Goal: Information Seeking & Learning: Learn about a topic

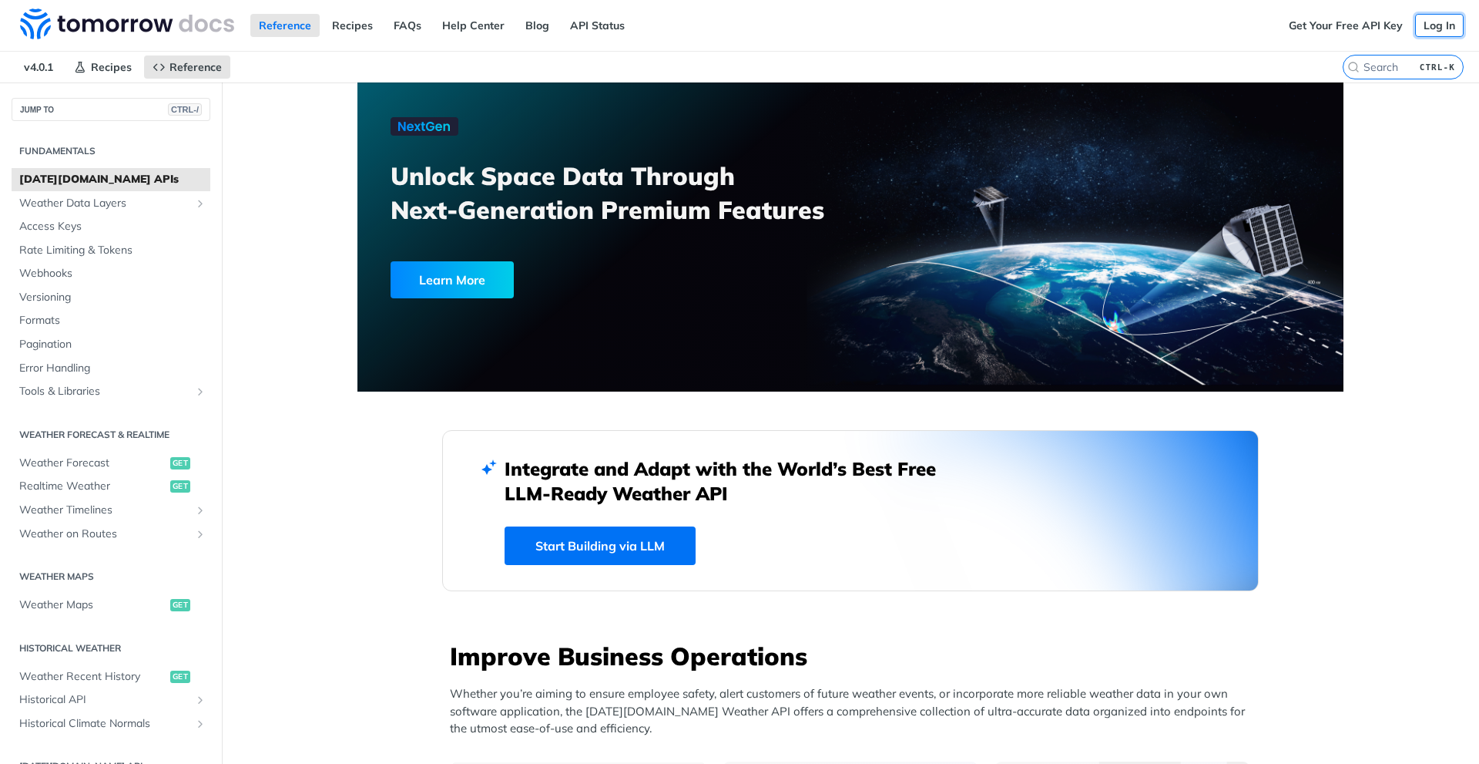
click at [1436, 26] on link "Log In" at bounding box center [1439, 25] width 49 height 23
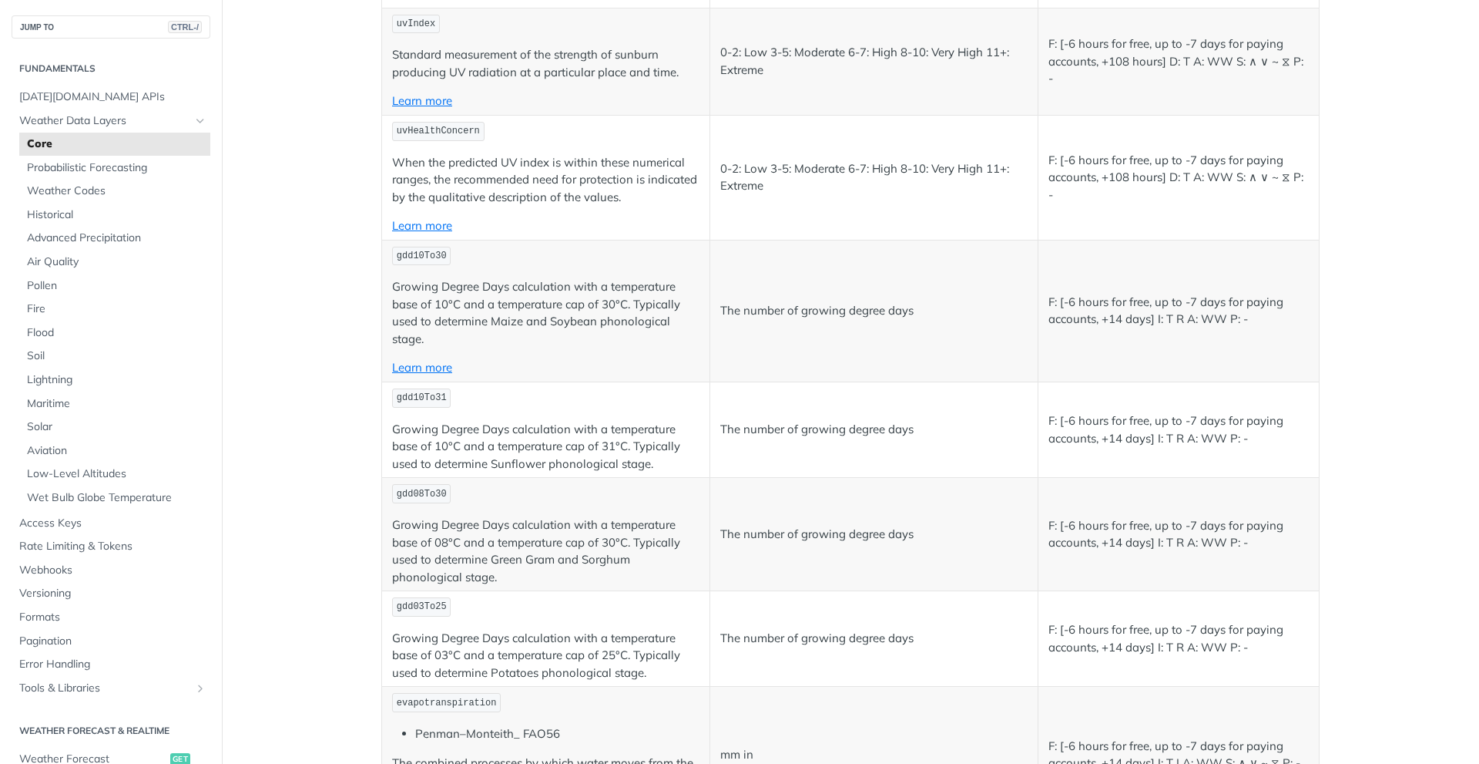
scroll to position [6935, 0]
click at [1313, 304] on td "F: [-6 hours for free, up to -7 days for paying accounts, +14 days] I: T R A: W…" at bounding box center [1178, 310] width 281 height 142
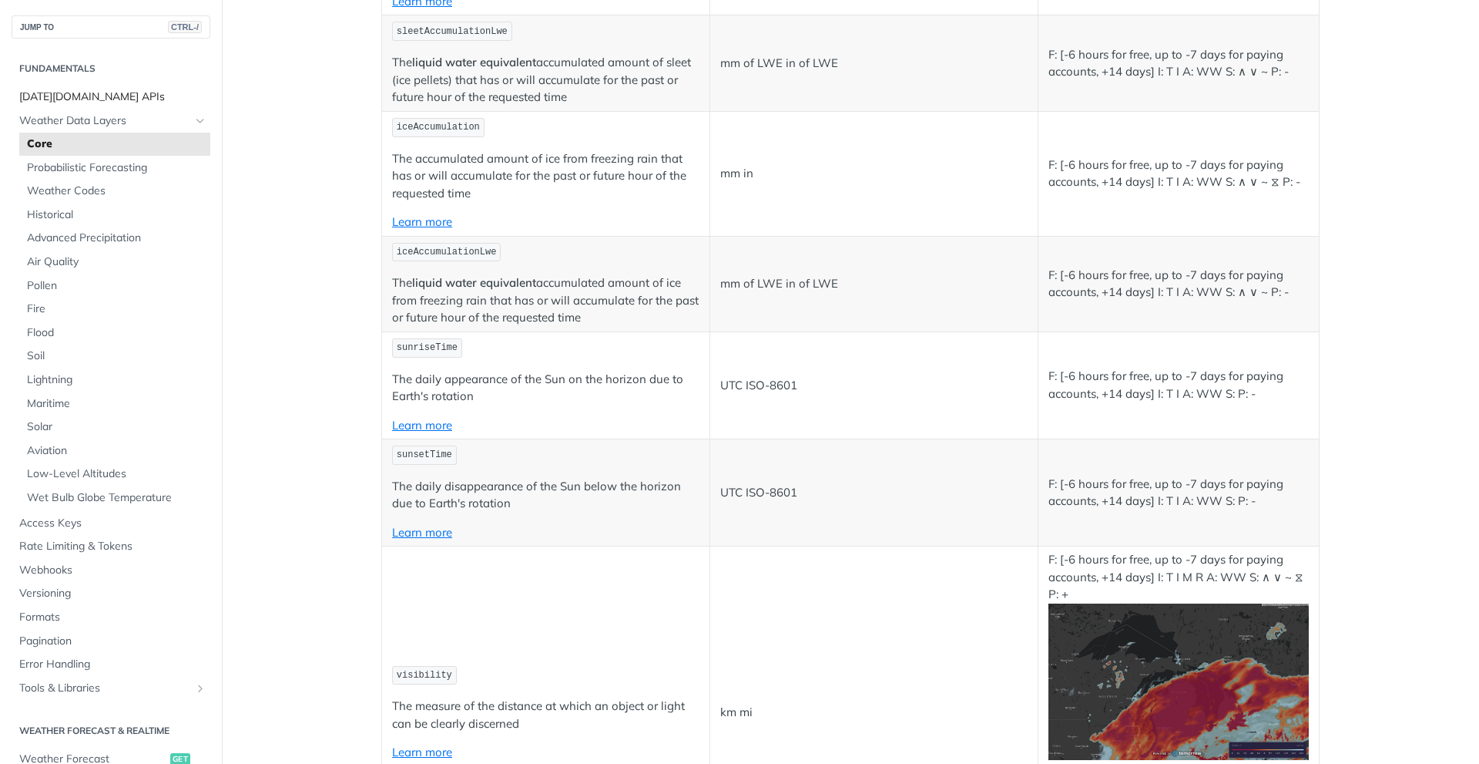
click at [111, 92] on span "[DATE][DOMAIN_NAME] APIs" at bounding box center [112, 96] width 187 height 15
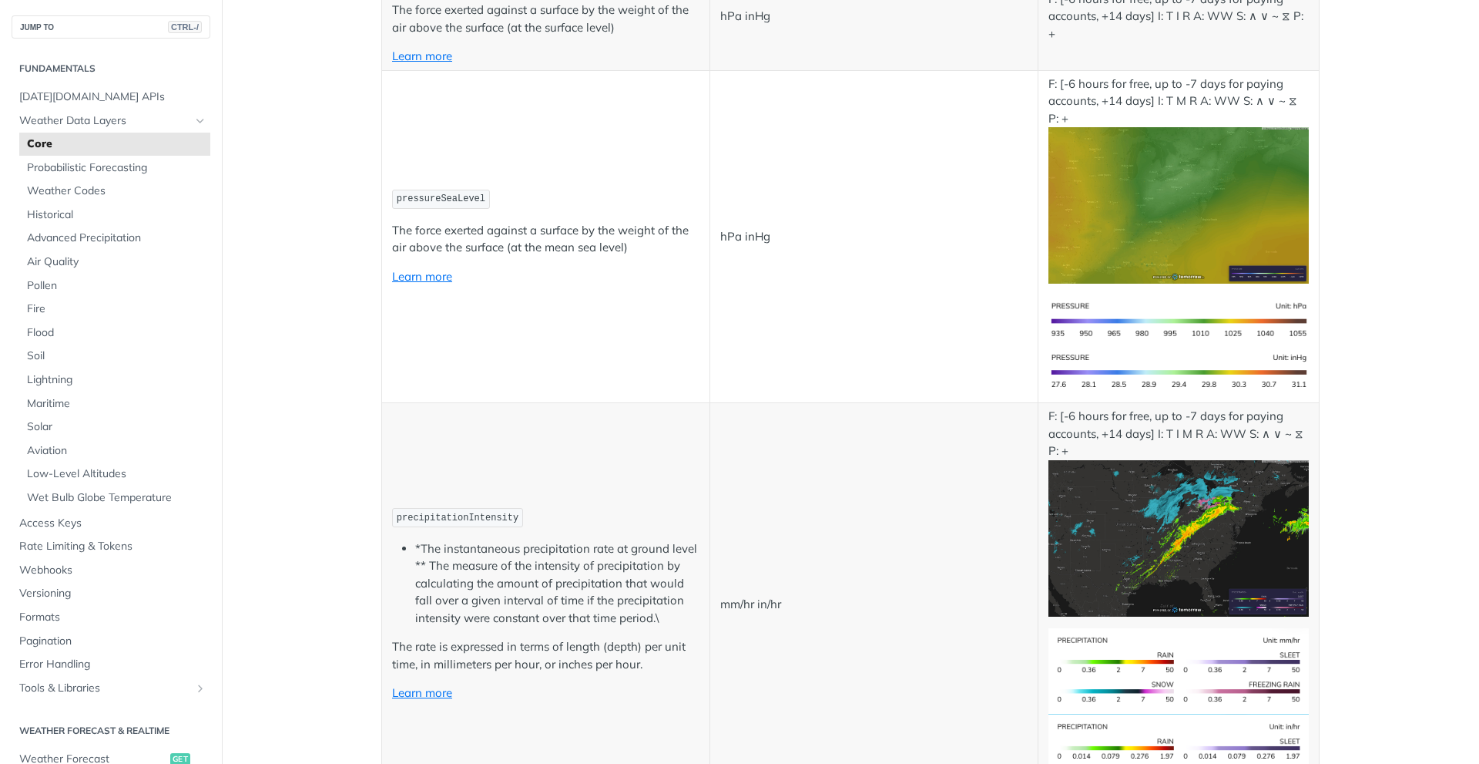
scroll to position [2387, 0]
